Goal: Task Accomplishment & Management: Use online tool/utility

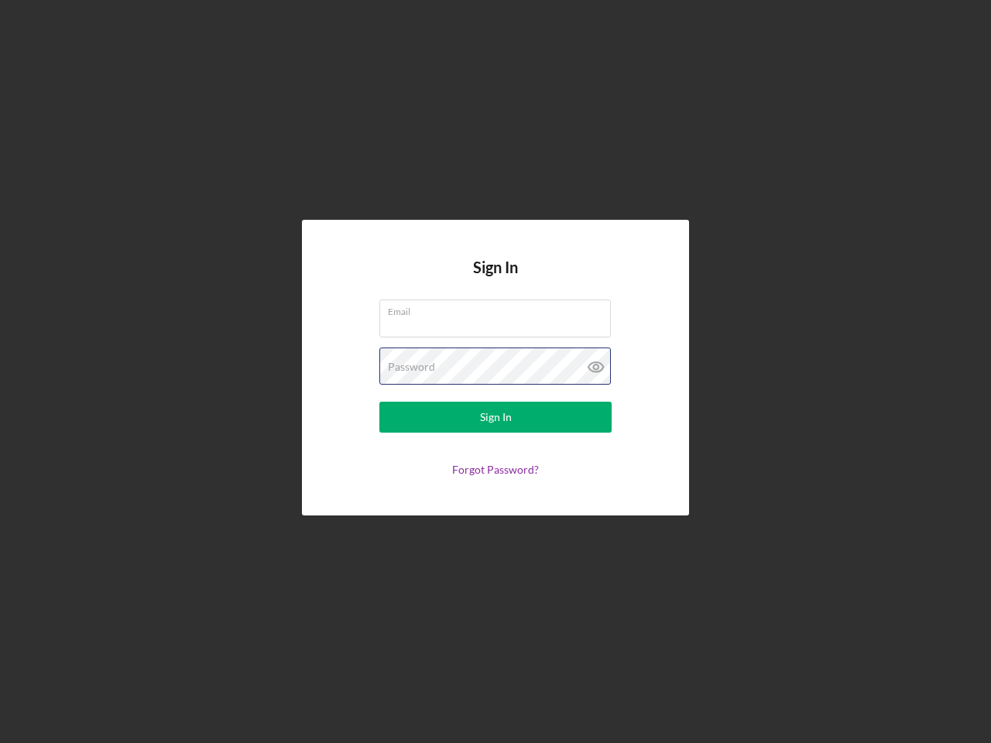
click at [495, 371] on div "Password" at bounding box center [495, 366] width 232 height 39
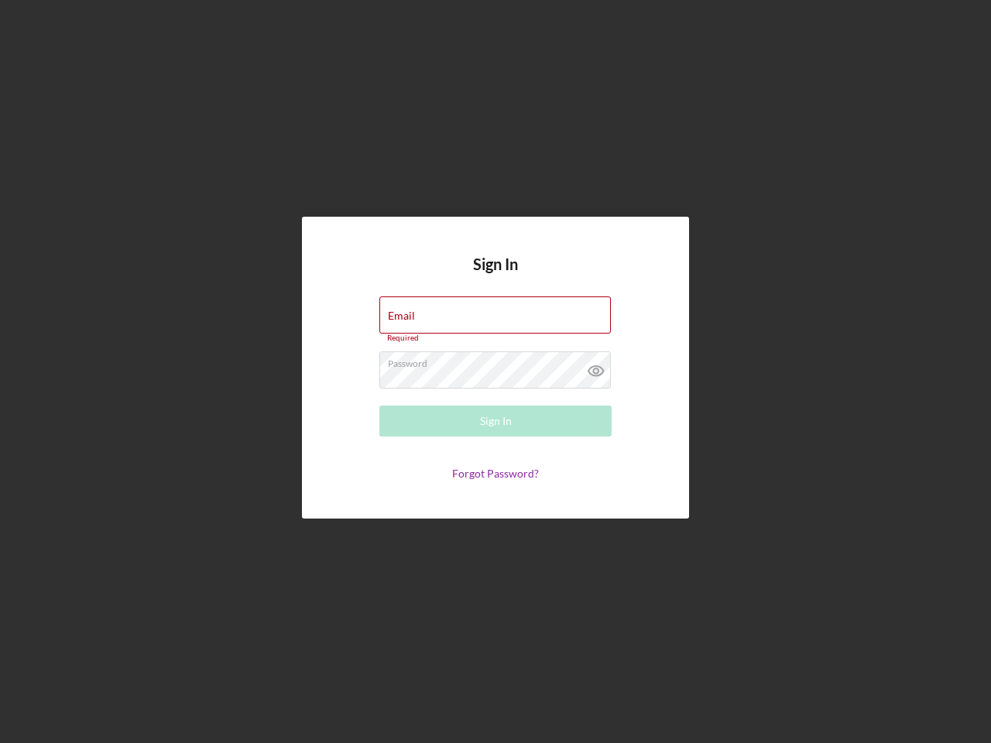
click at [596, 367] on icon at bounding box center [596, 370] width 39 height 39
